Goal: Register for event/course

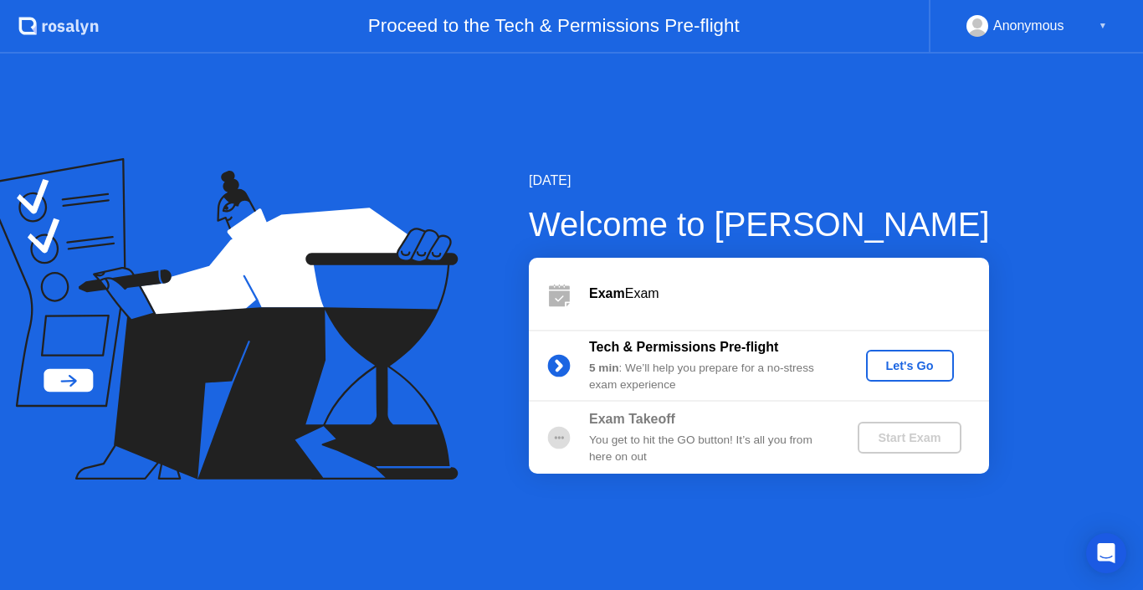
click at [923, 368] on div "Let's Go" at bounding box center [910, 365] width 74 height 13
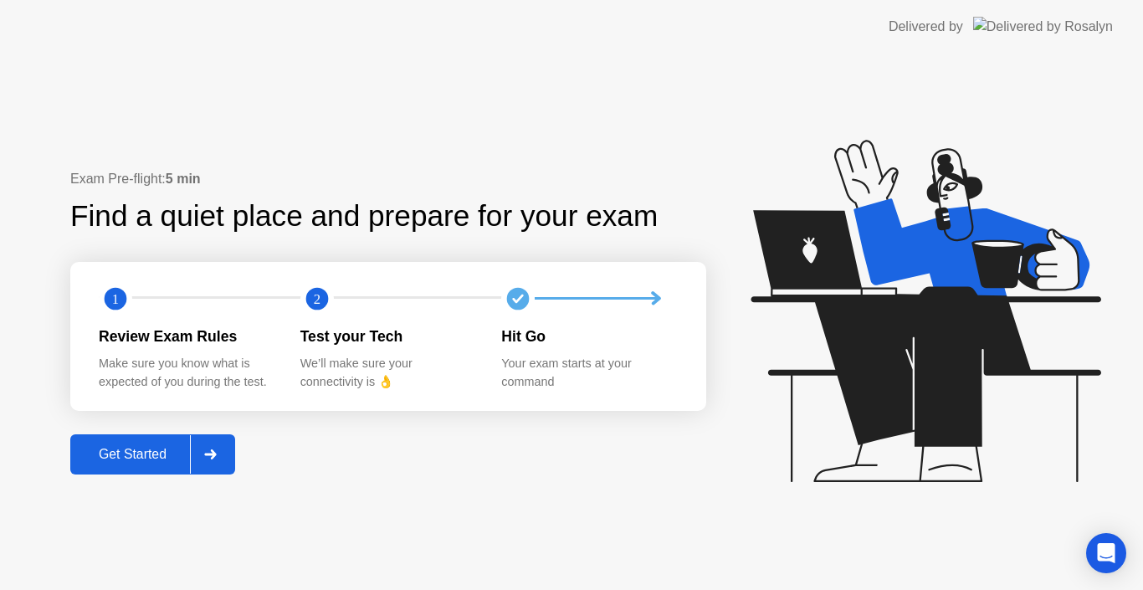
click at [144, 462] on div "Get Started" at bounding box center [132, 454] width 115 height 15
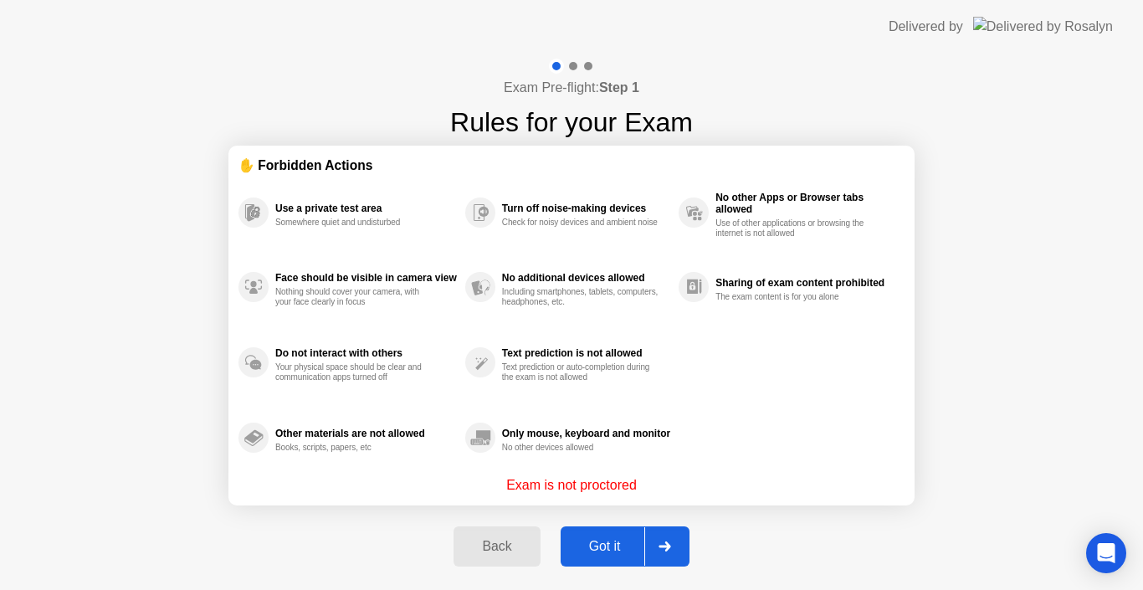
click at [600, 541] on div "Got it" at bounding box center [605, 546] width 79 height 15
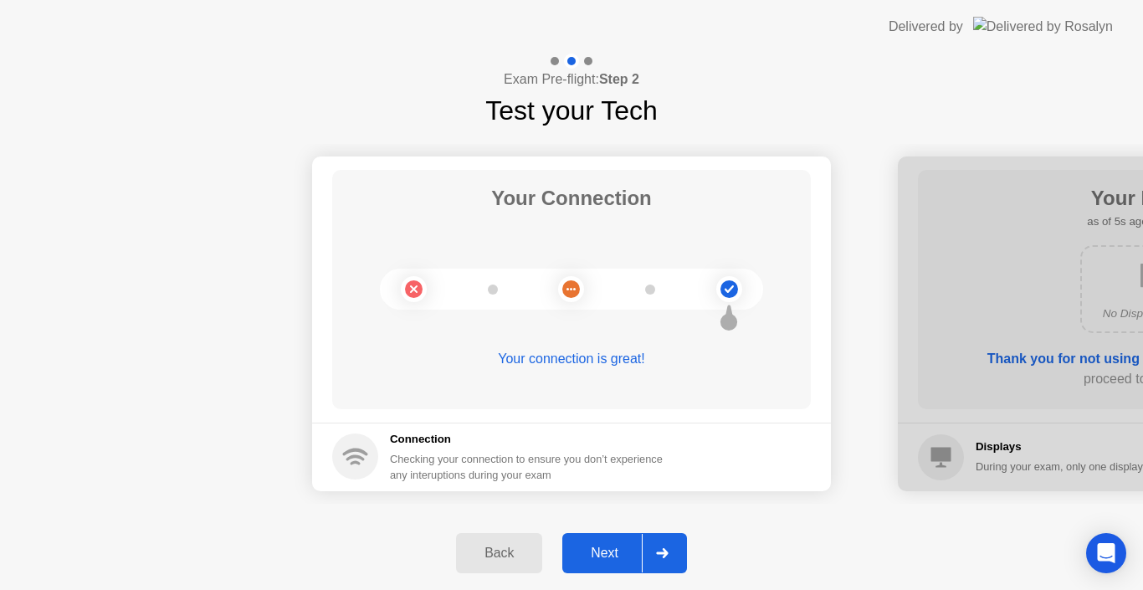
click at [612, 557] on div "Next" at bounding box center [605, 553] width 74 height 15
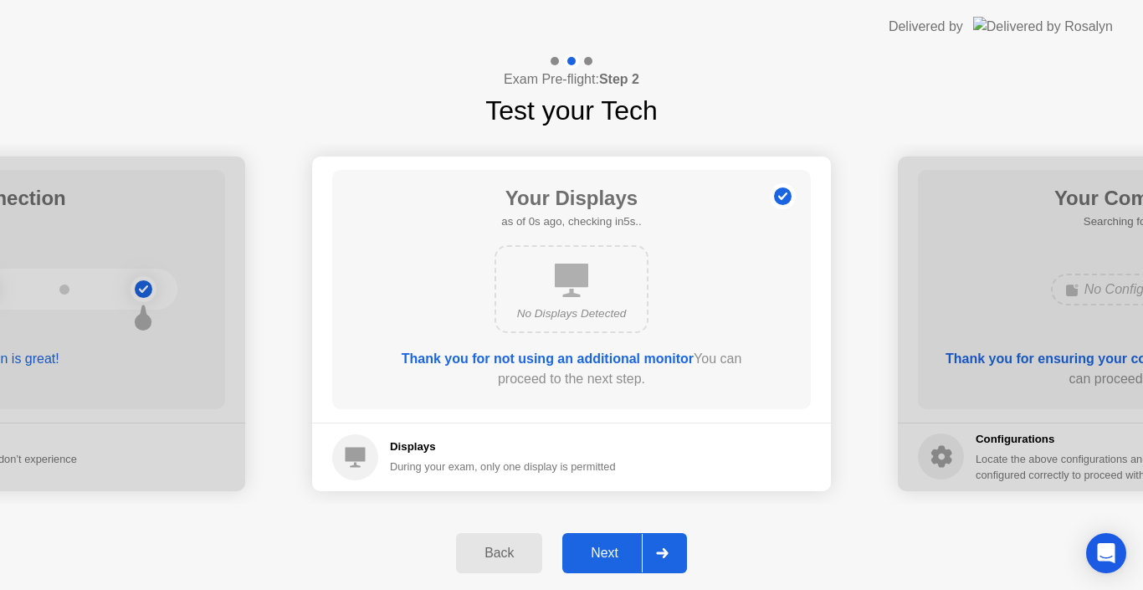
click at [612, 557] on div "Next" at bounding box center [605, 553] width 74 height 15
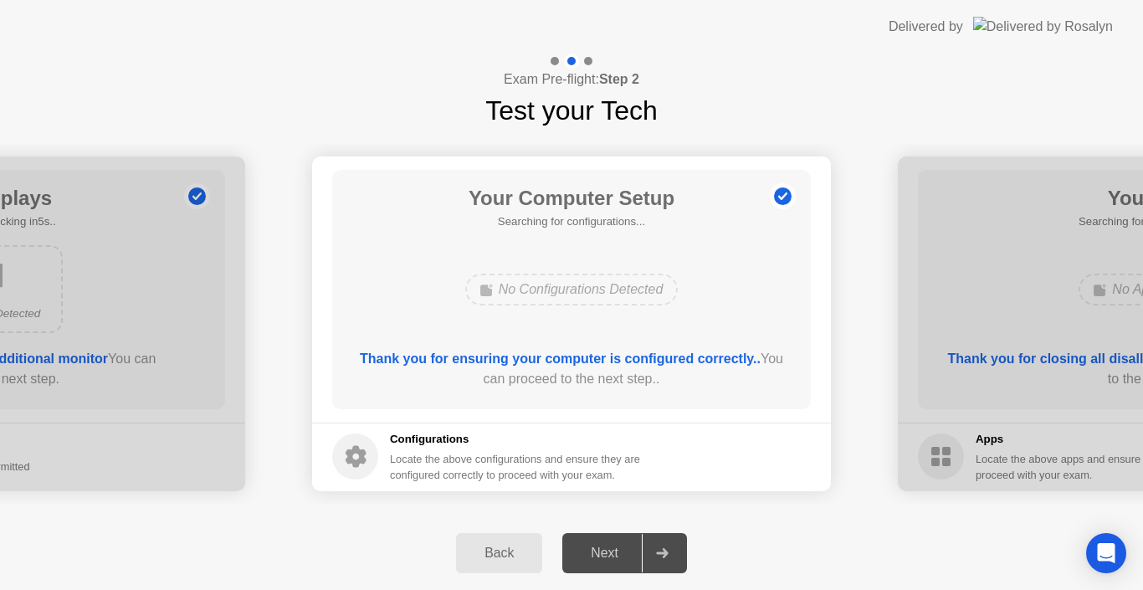
click at [612, 557] on div "Next" at bounding box center [605, 553] width 74 height 15
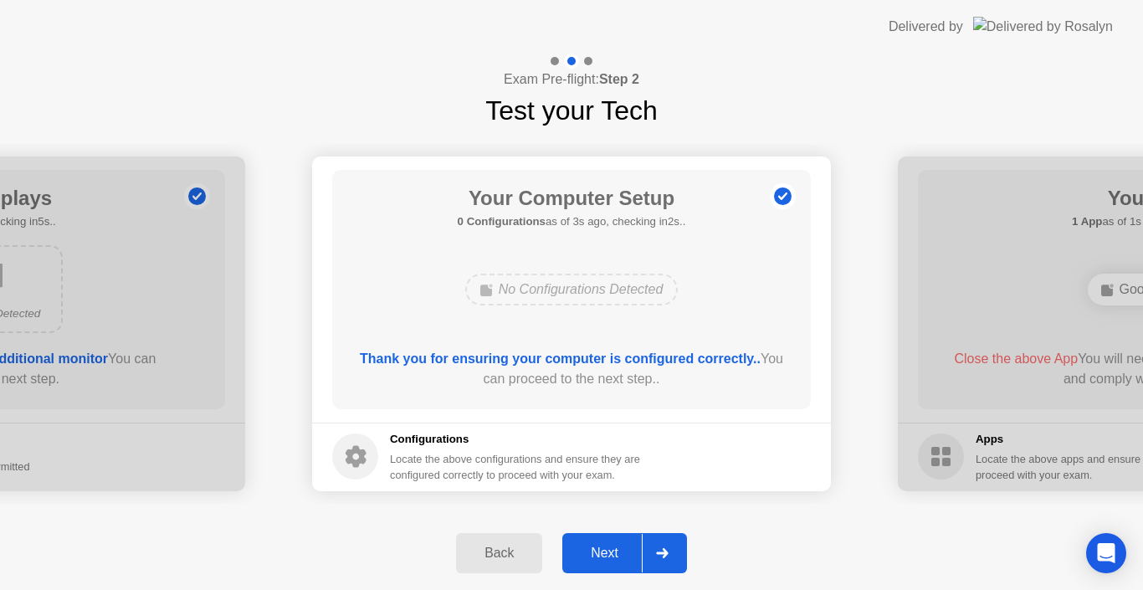
click at [612, 557] on div "Next" at bounding box center [605, 553] width 74 height 15
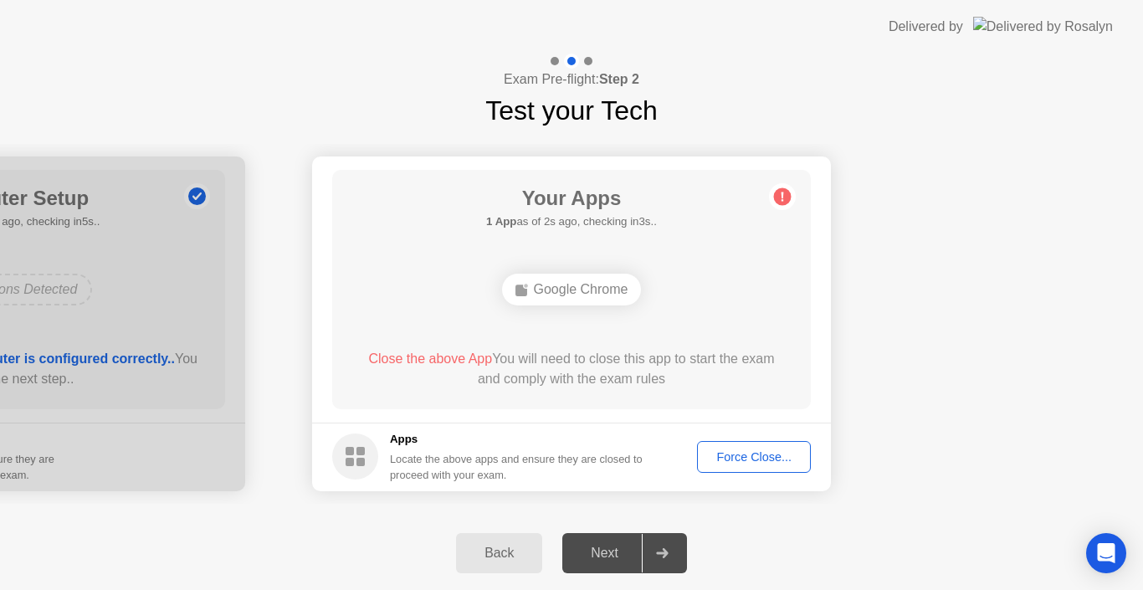
click at [782, 459] on div "Force Close..." at bounding box center [754, 456] width 102 height 13
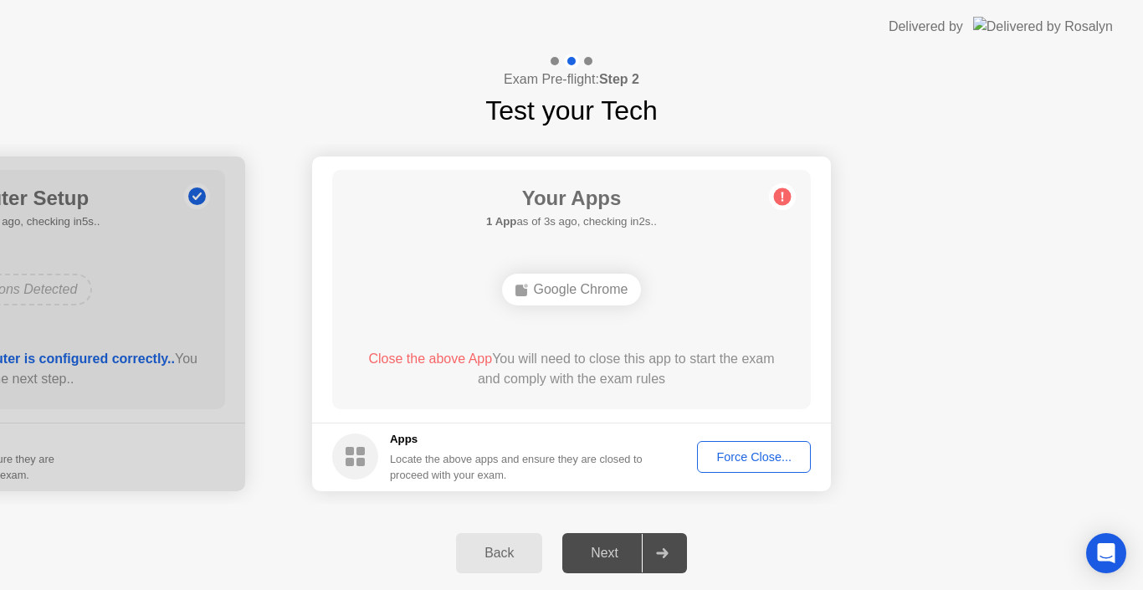
click at [762, 464] on div "Force Close..." at bounding box center [754, 456] width 102 height 13
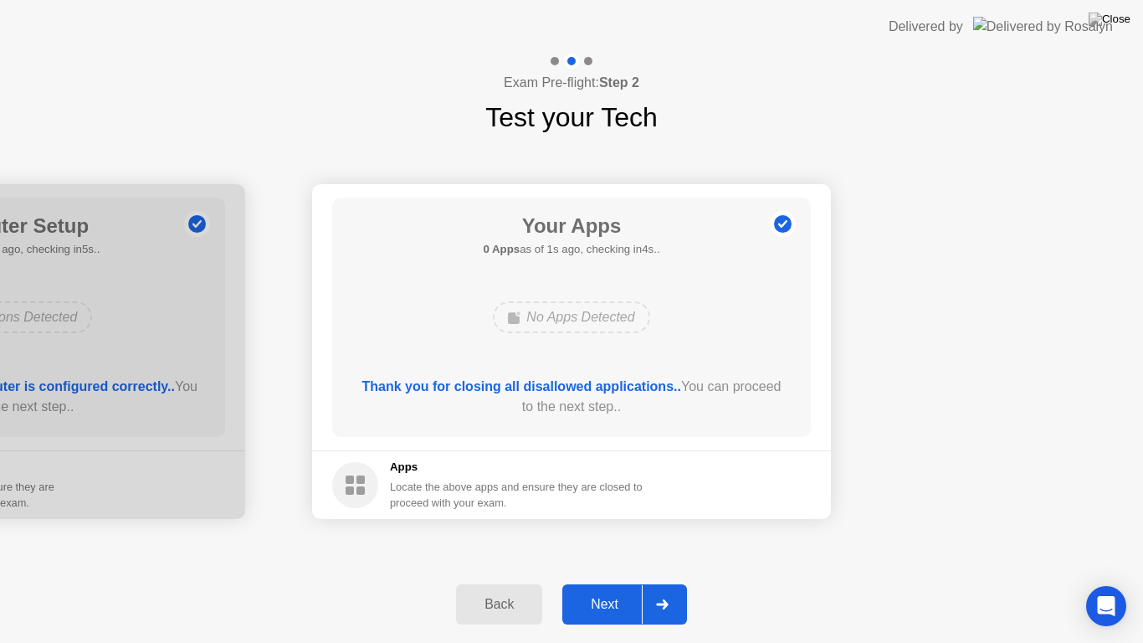
click at [607, 589] on div "Next" at bounding box center [605, 604] width 74 height 15
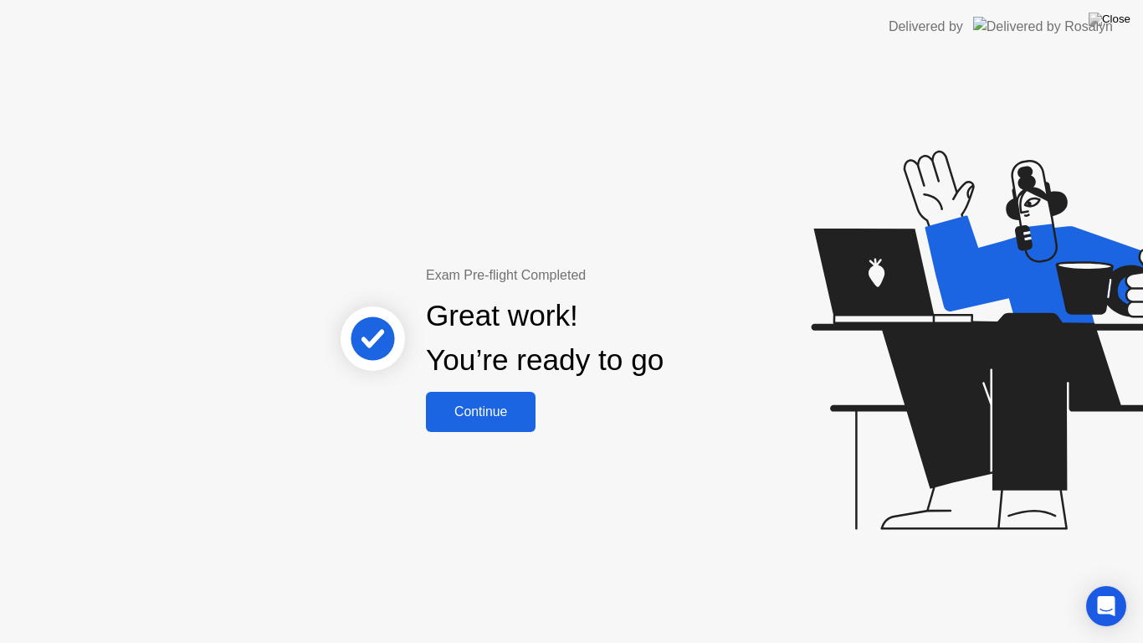
click at [507, 426] on button "Continue" at bounding box center [481, 412] width 110 height 40
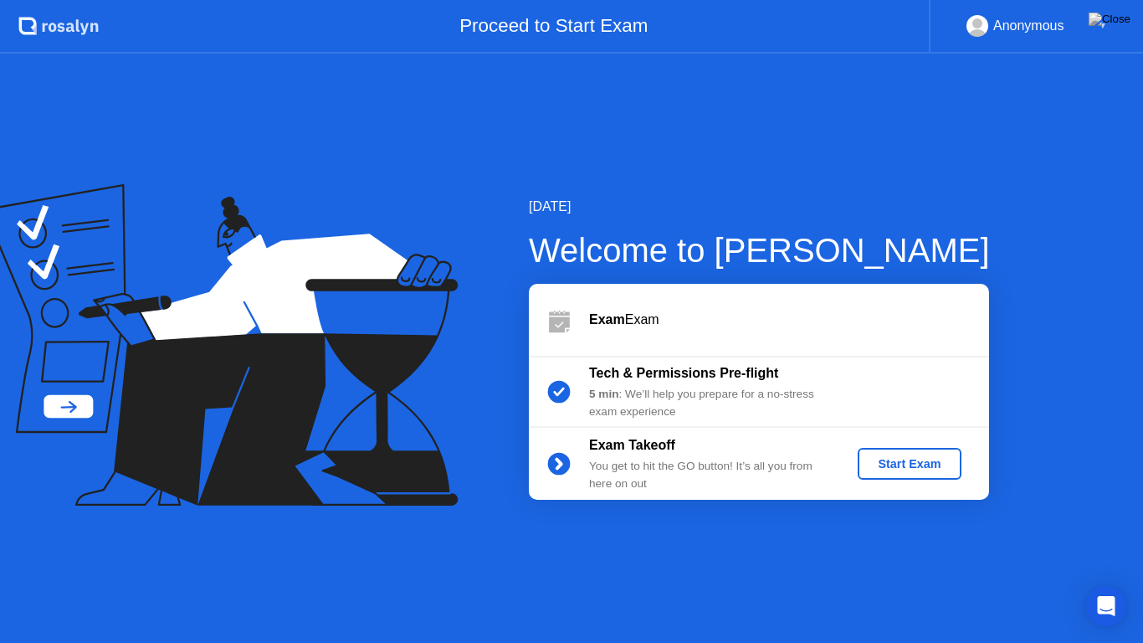
click at [933, 464] on div "Start Exam" at bounding box center [910, 463] width 90 height 13
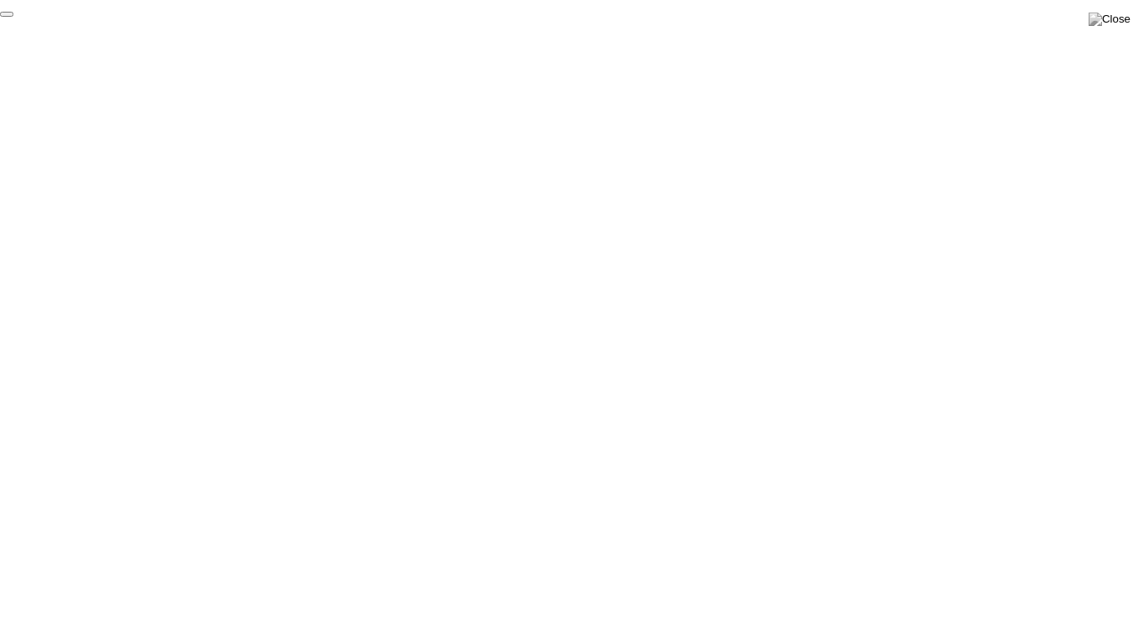
click div "End Proctoring Session"
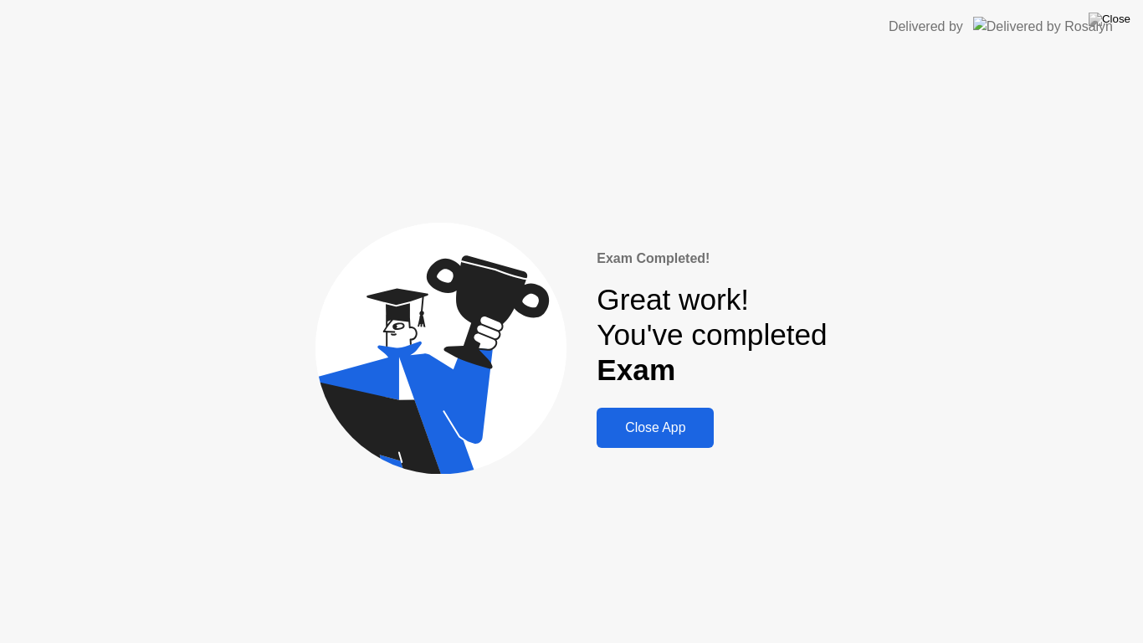
click at [675, 427] on div "Close App" at bounding box center [655, 427] width 107 height 15
